Goal: Information Seeking & Learning: Learn about a topic

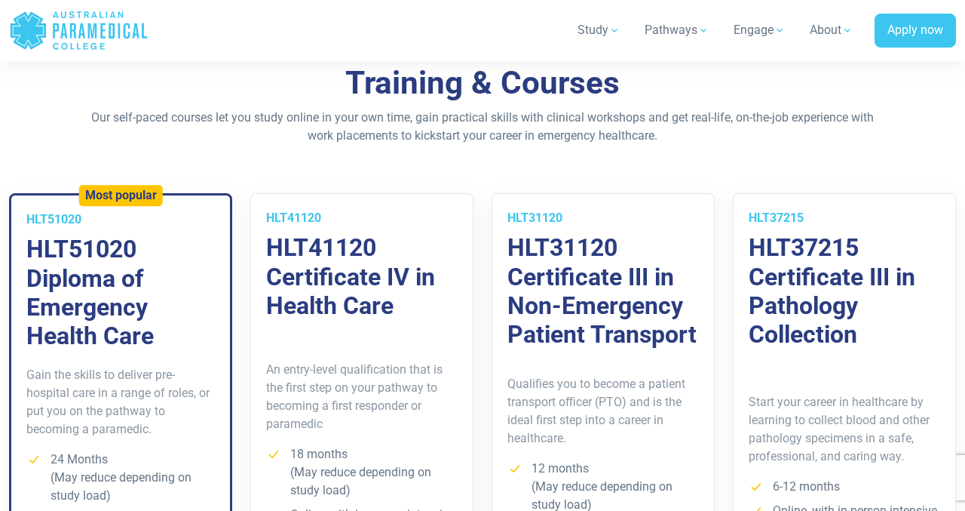
scroll to position [1034, 0]
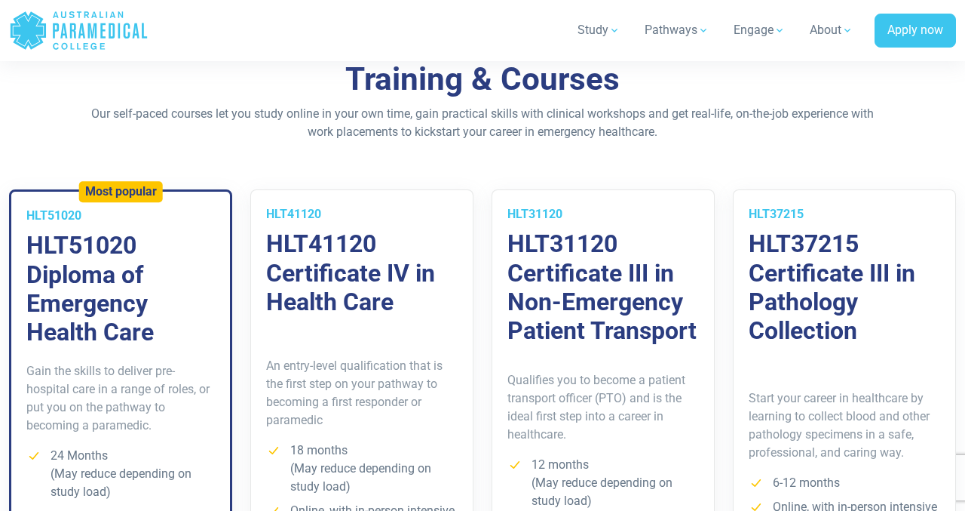
click at [589, 345] on div "Qualifies you to become a patient transport officer (PTO) and is the ideal firs…" at bounding box center [603, 506] width 222 height 323
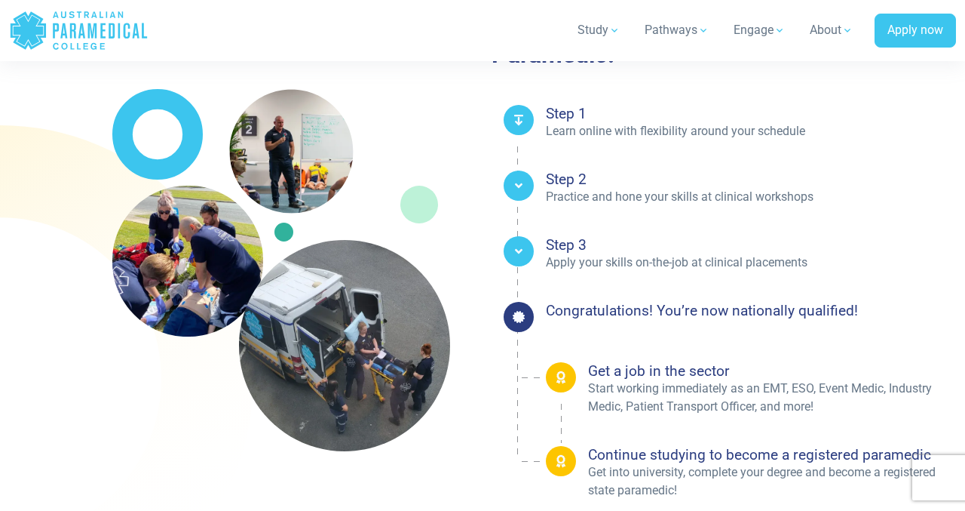
scroll to position [2476, 0]
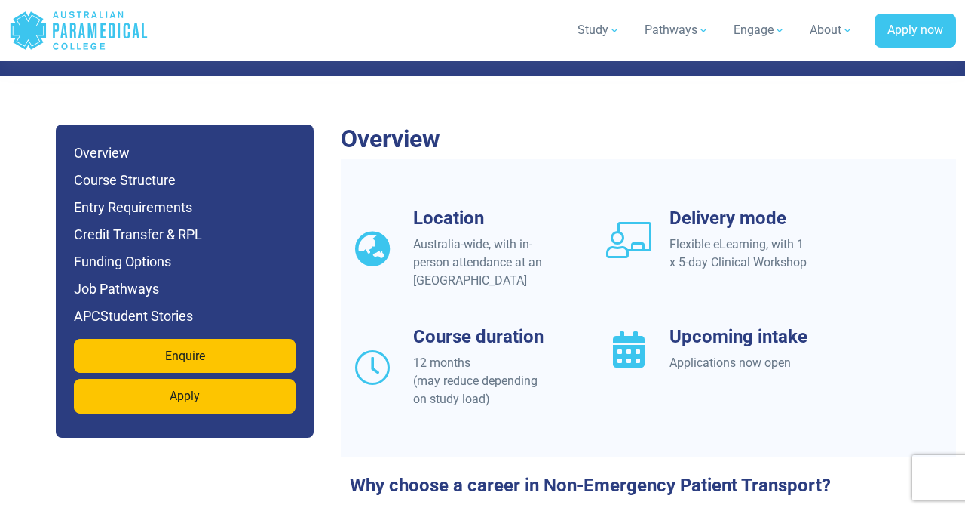
scroll to position [1321, 0]
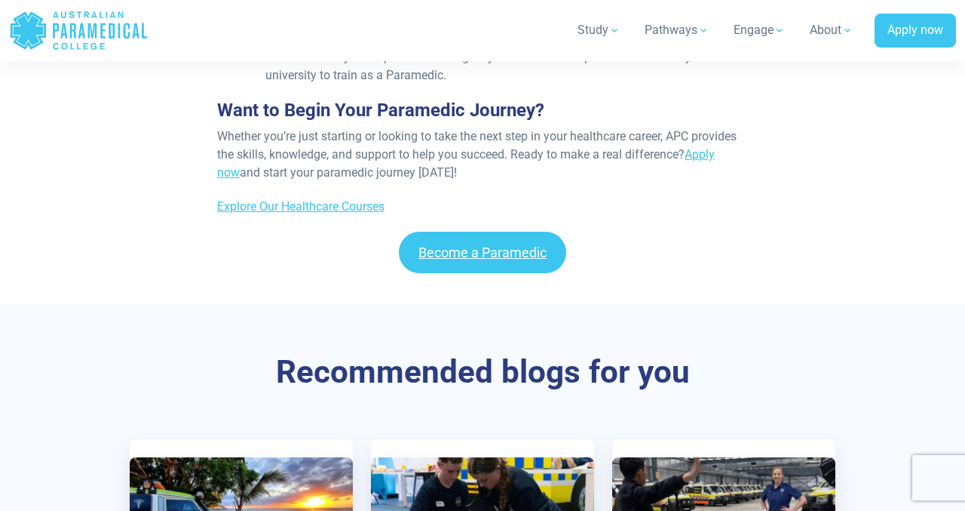
scroll to position [7222, 0]
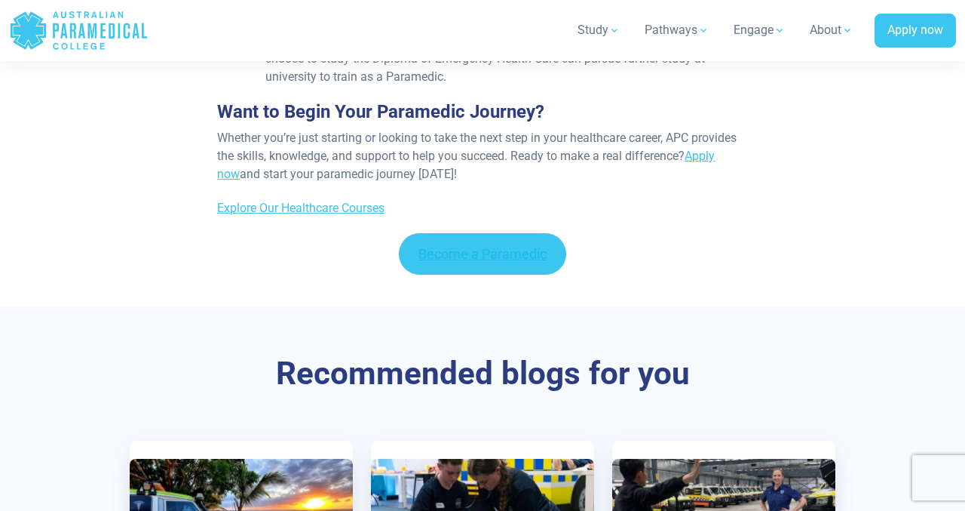
click at [509, 233] on link "Become a Paramedic" at bounding box center [482, 253] width 167 height 41
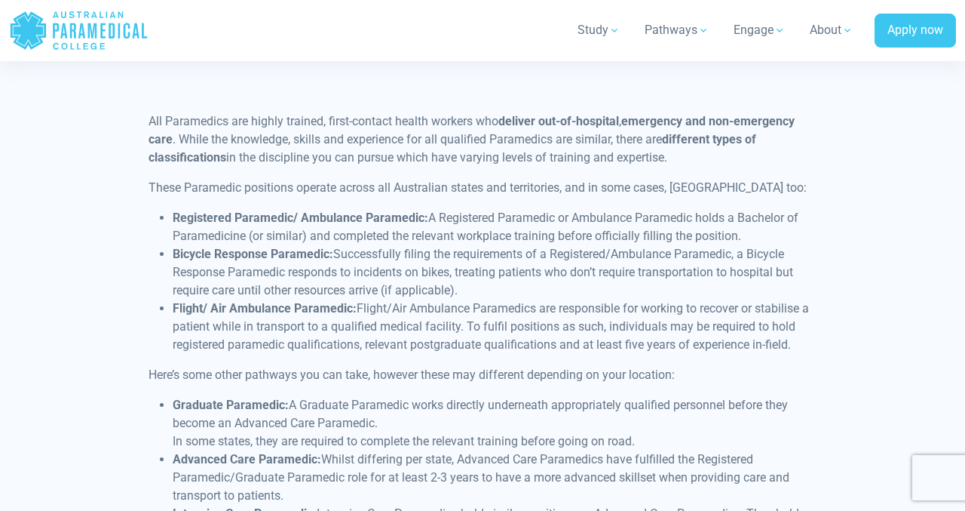
scroll to position [3714, 0]
